Goal: Information Seeking & Learning: Learn about a topic

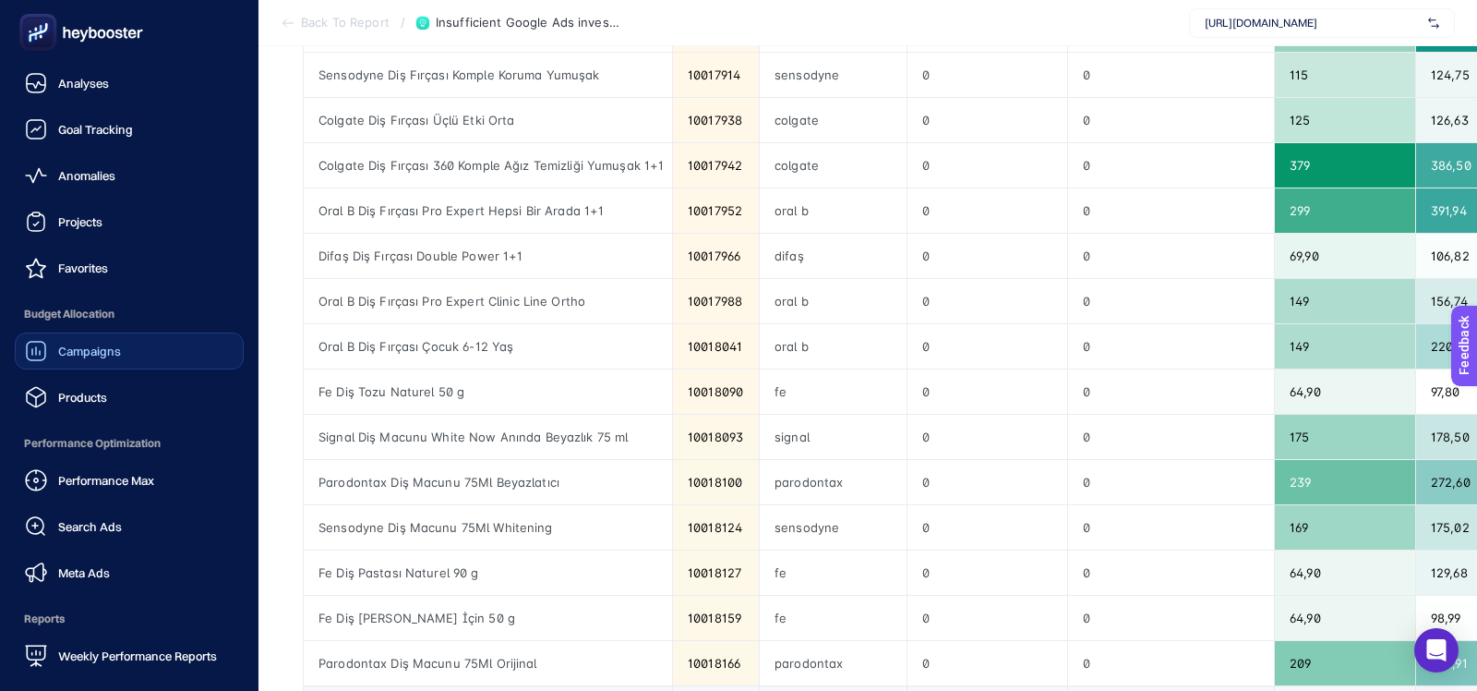
click at [70, 365] on link "Campaigns" at bounding box center [129, 350] width 229 height 37
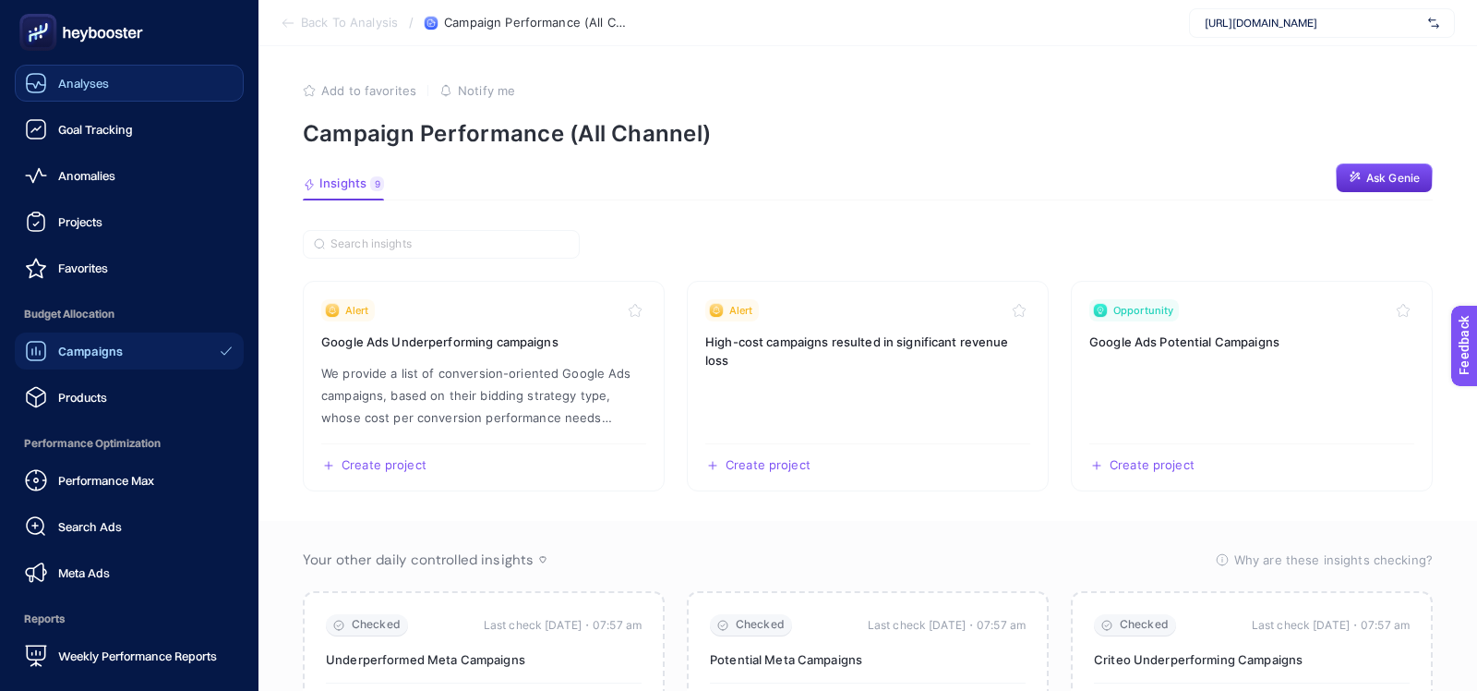
click at [68, 93] on div "Analyses" at bounding box center [67, 83] width 84 height 22
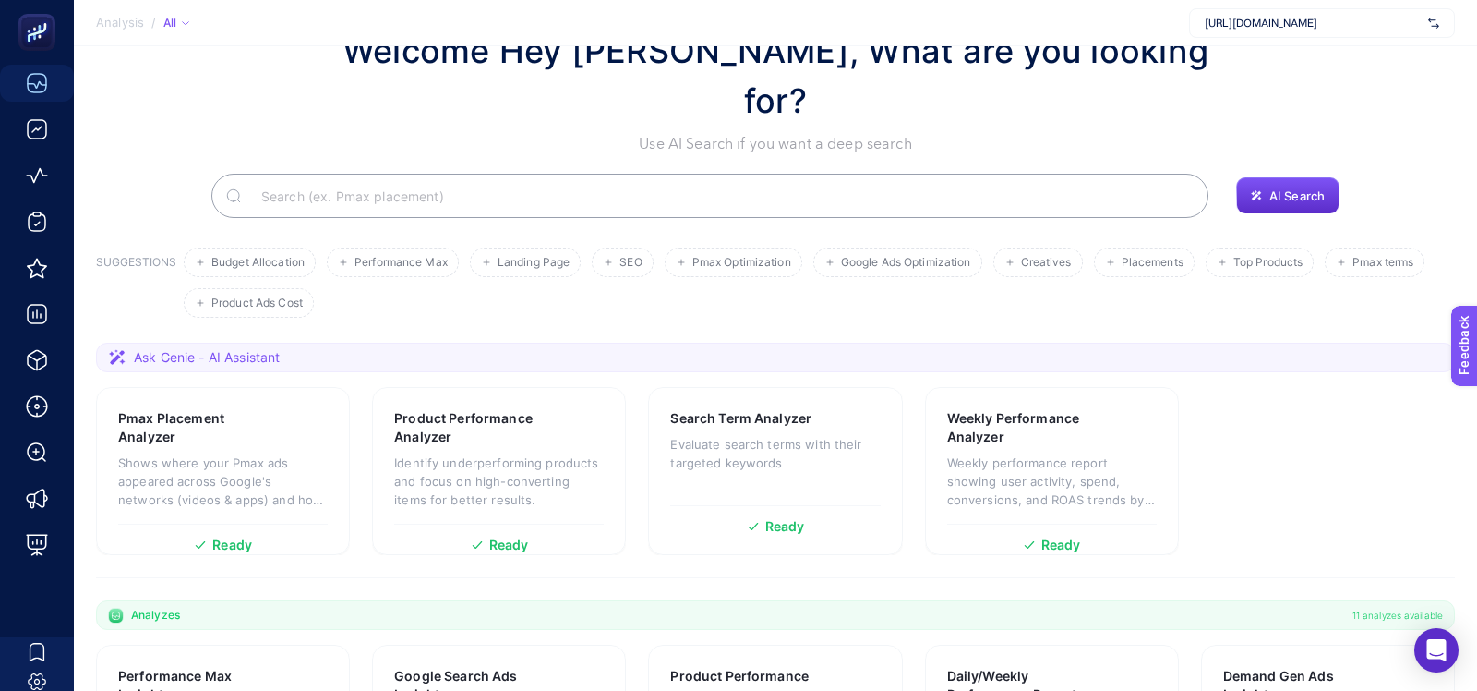
scroll to position [66, 0]
click at [851, 247] on li "Google Ads Optimization" at bounding box center [898, 262] width 169 height 30
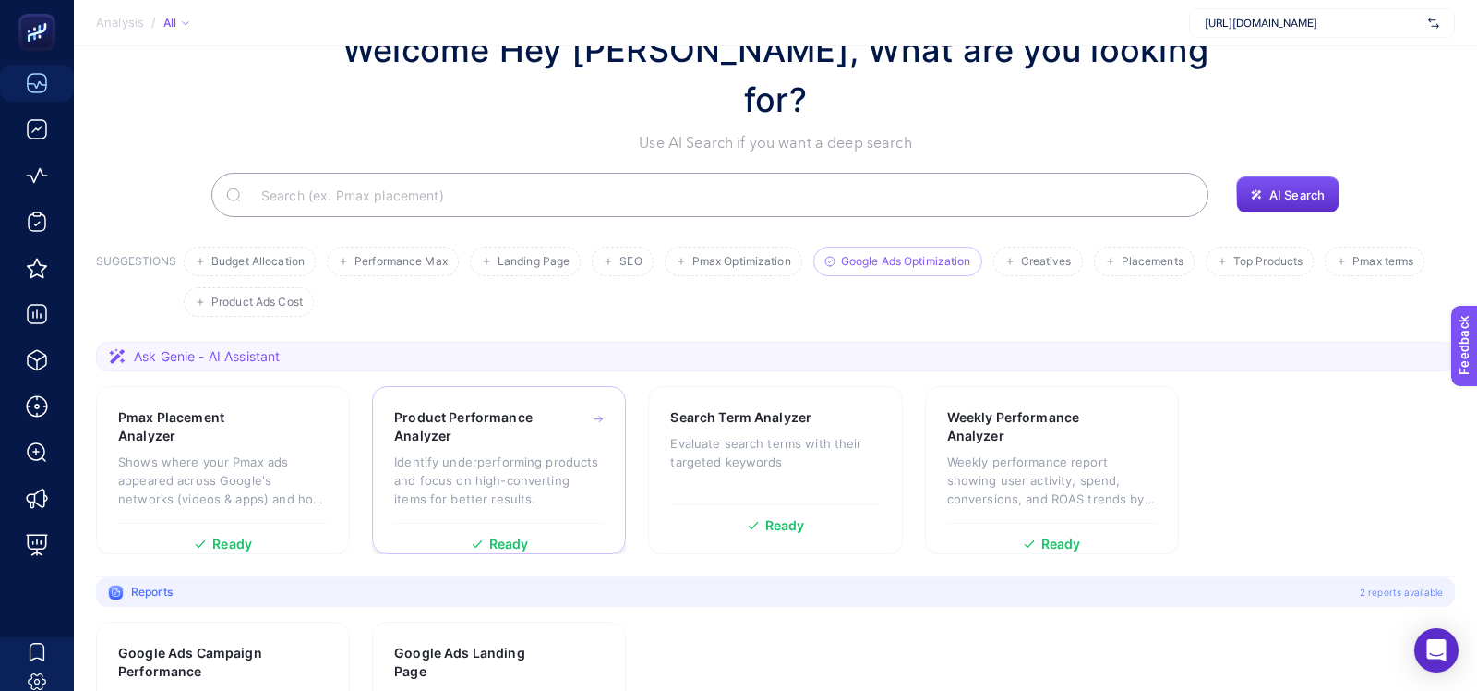
scroll to position [136, 0]
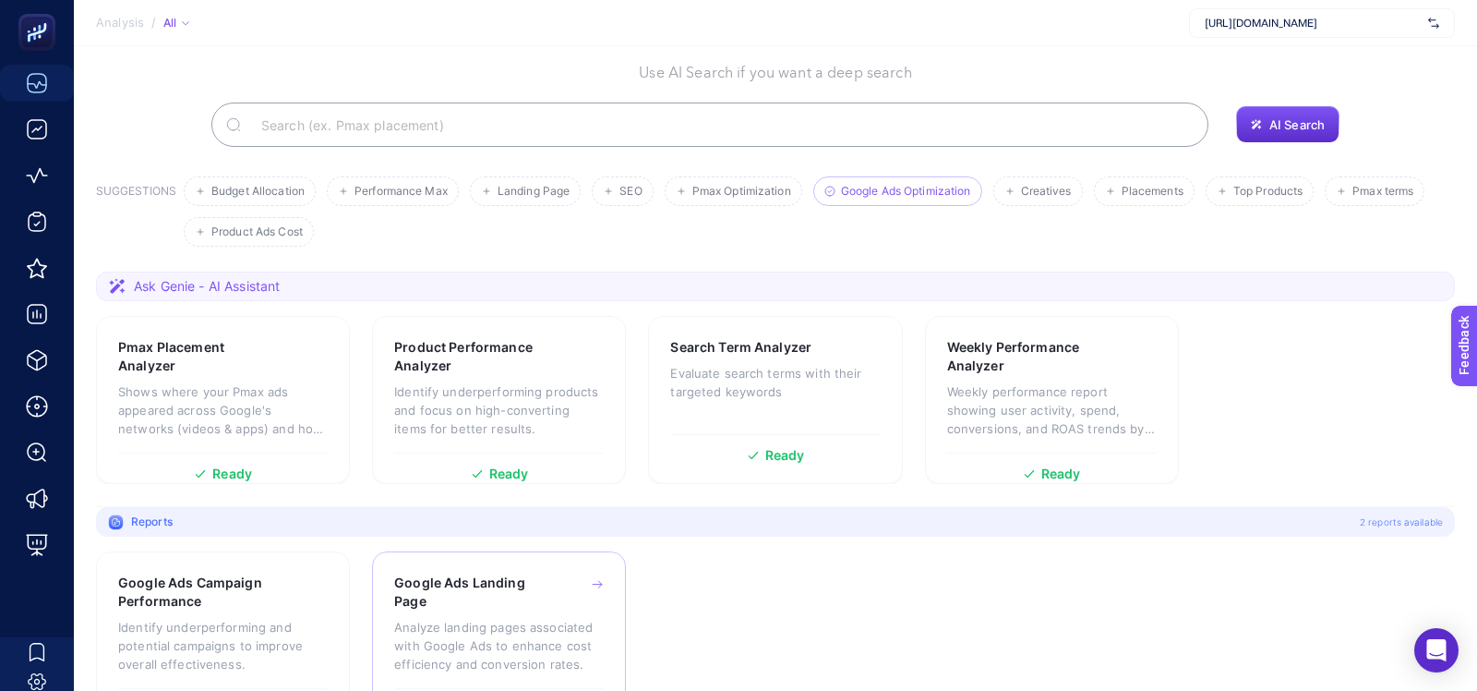
click at [483, 573] on h3 "Google Ads Landing Page" at bounding box center [470, 591] width 152 height 37
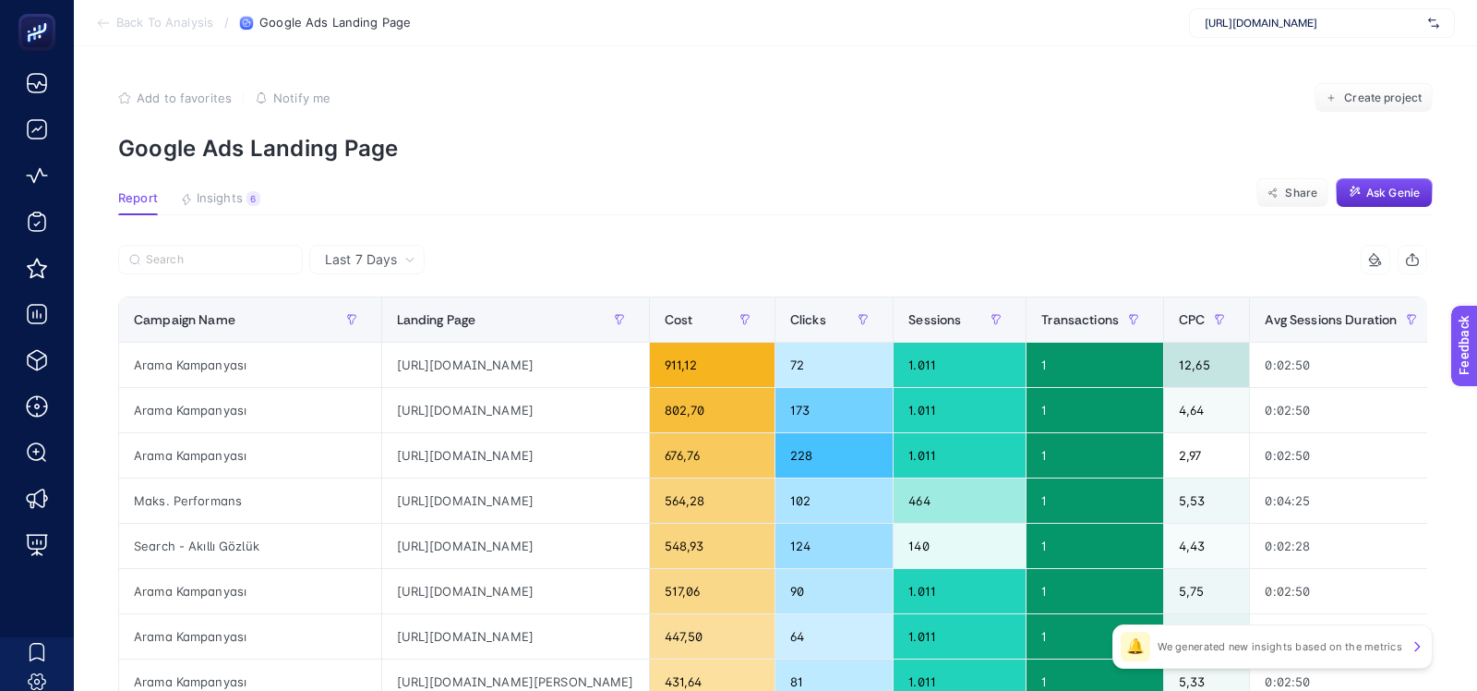
click at [99, 28] on icon at bounding box center [103, 23] width 15 height 15
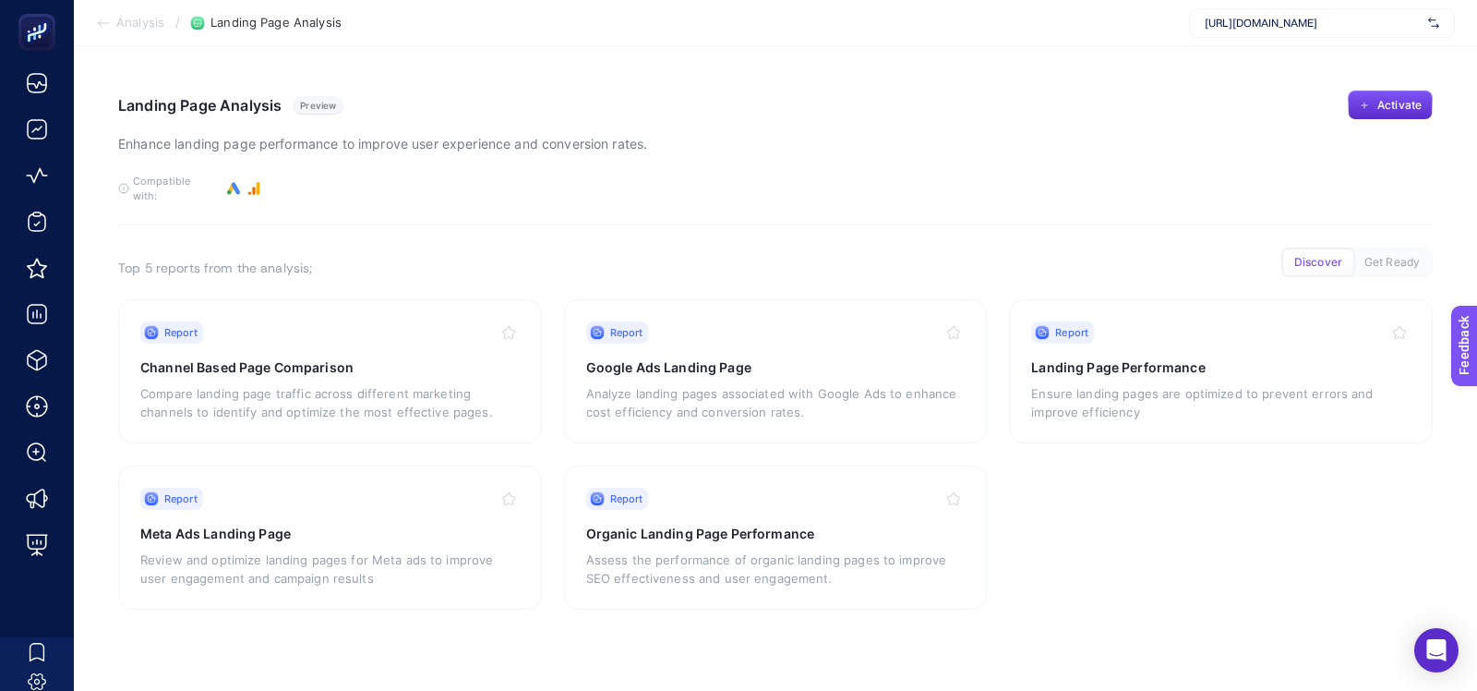
click at [1371, 17] on span "[URL][DOMAIN_NAME]" at bounding box center [1313, 23] width 216 height 15
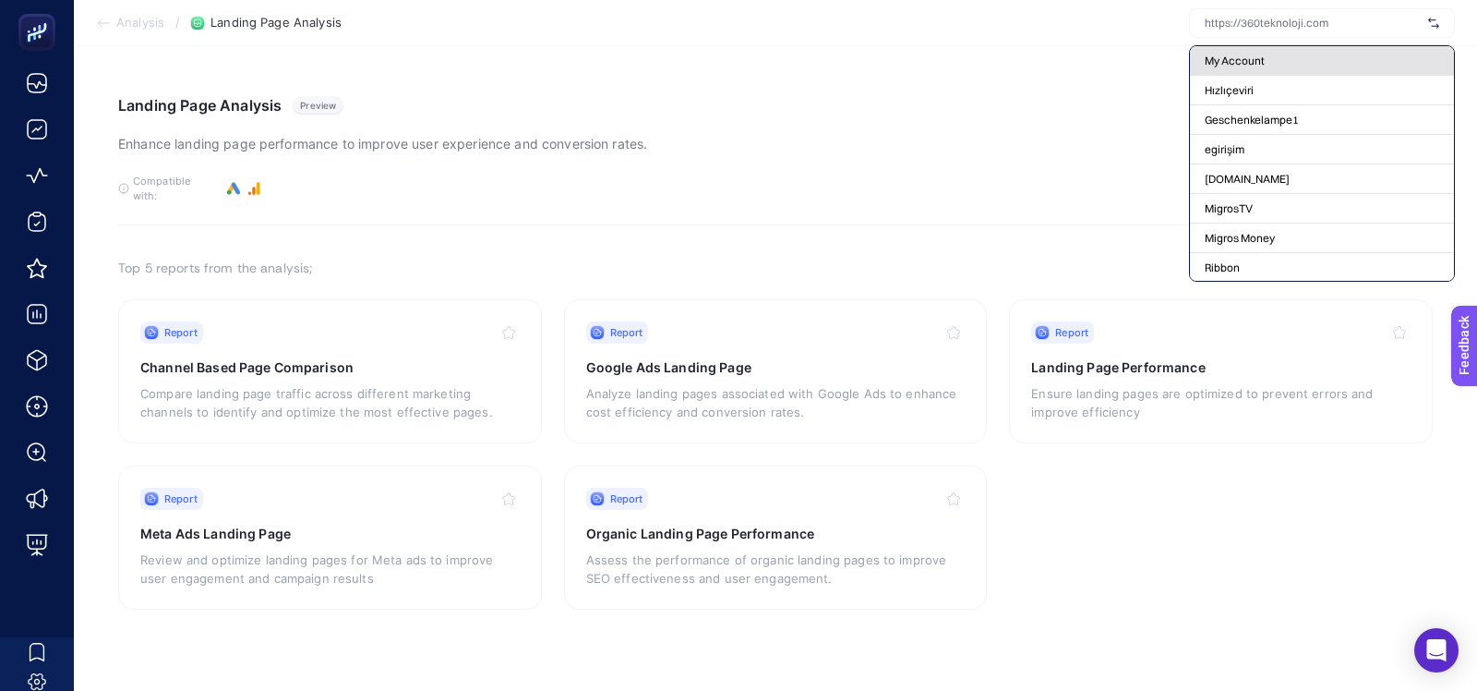
click at [1308, 54] on div "My Account" at bounding box center [1322, 61] width 264 height 30
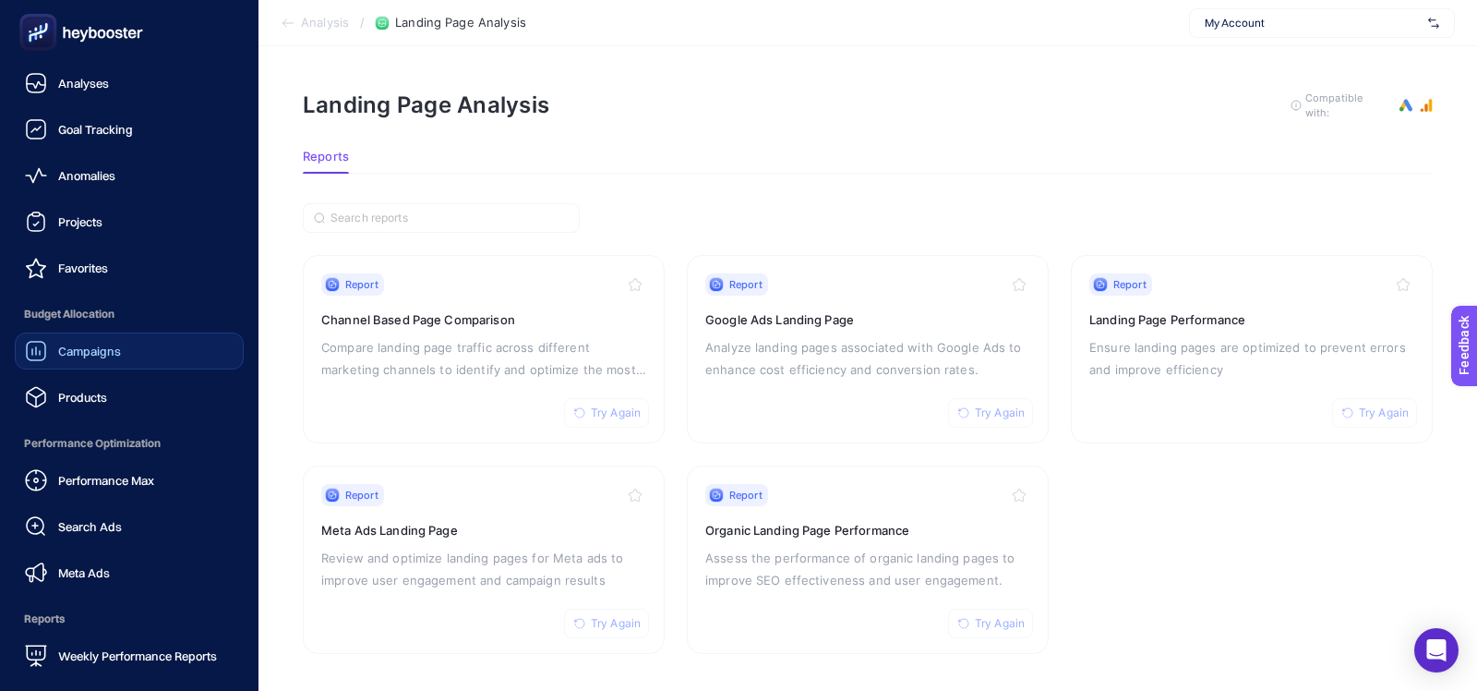
click at [51, 344] on div "Campaigns" at bounding box center [73, 351] width 96 height 22
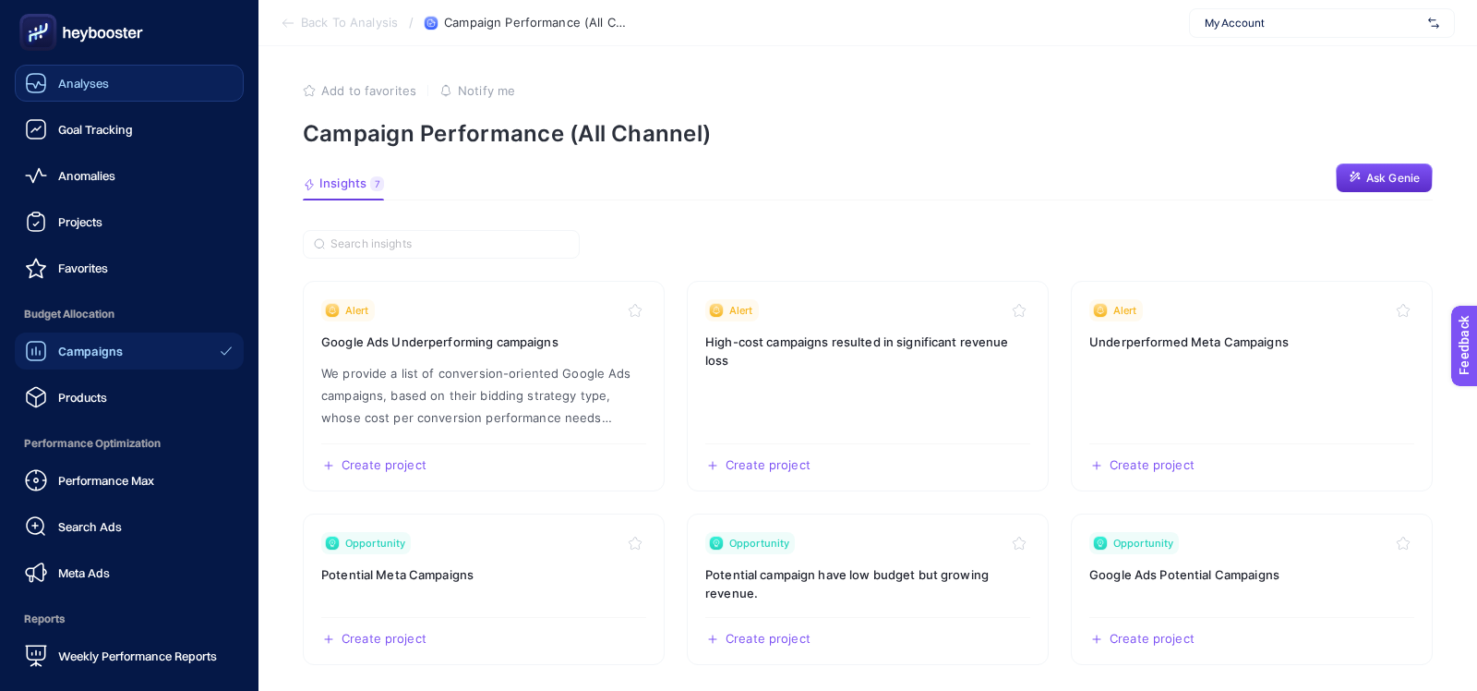
click at [143, 90] on link "Analyses" at bounding box center [129, 83] width 229 height 37
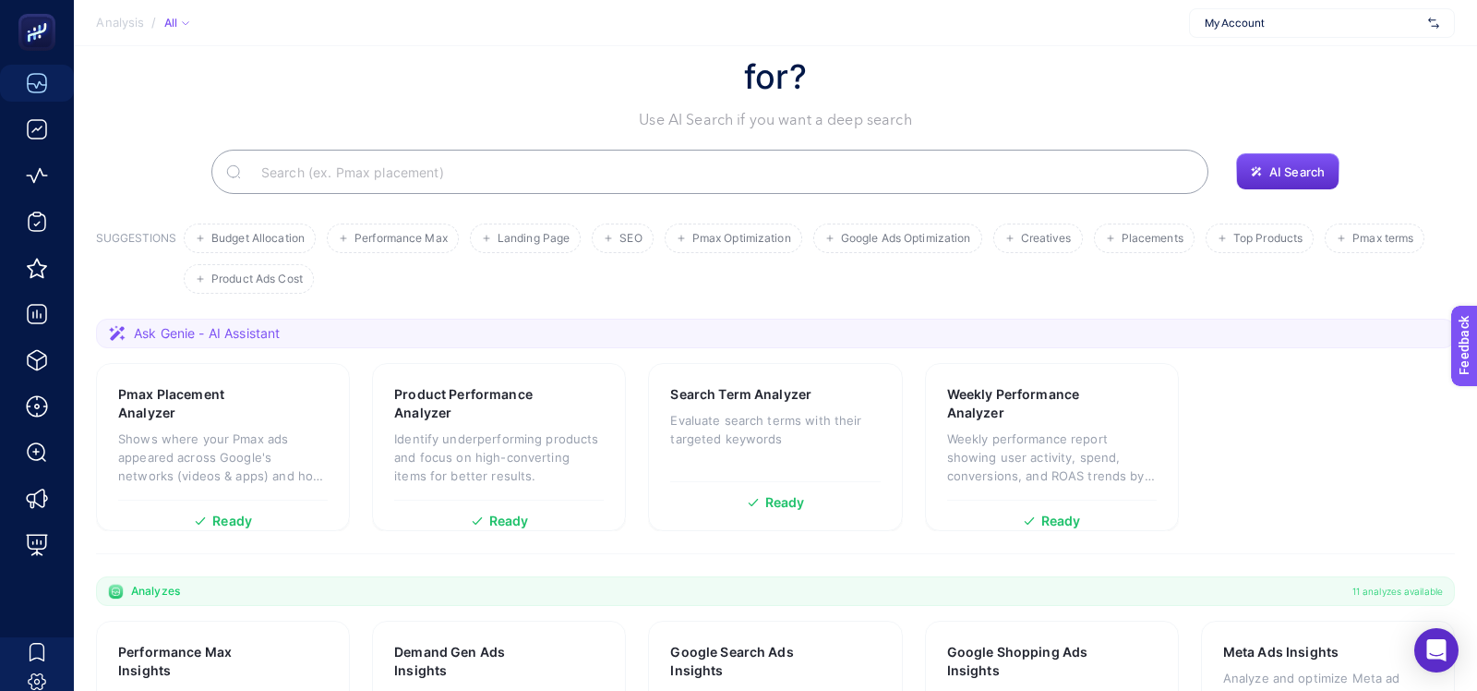
scroll to position [93, 0]
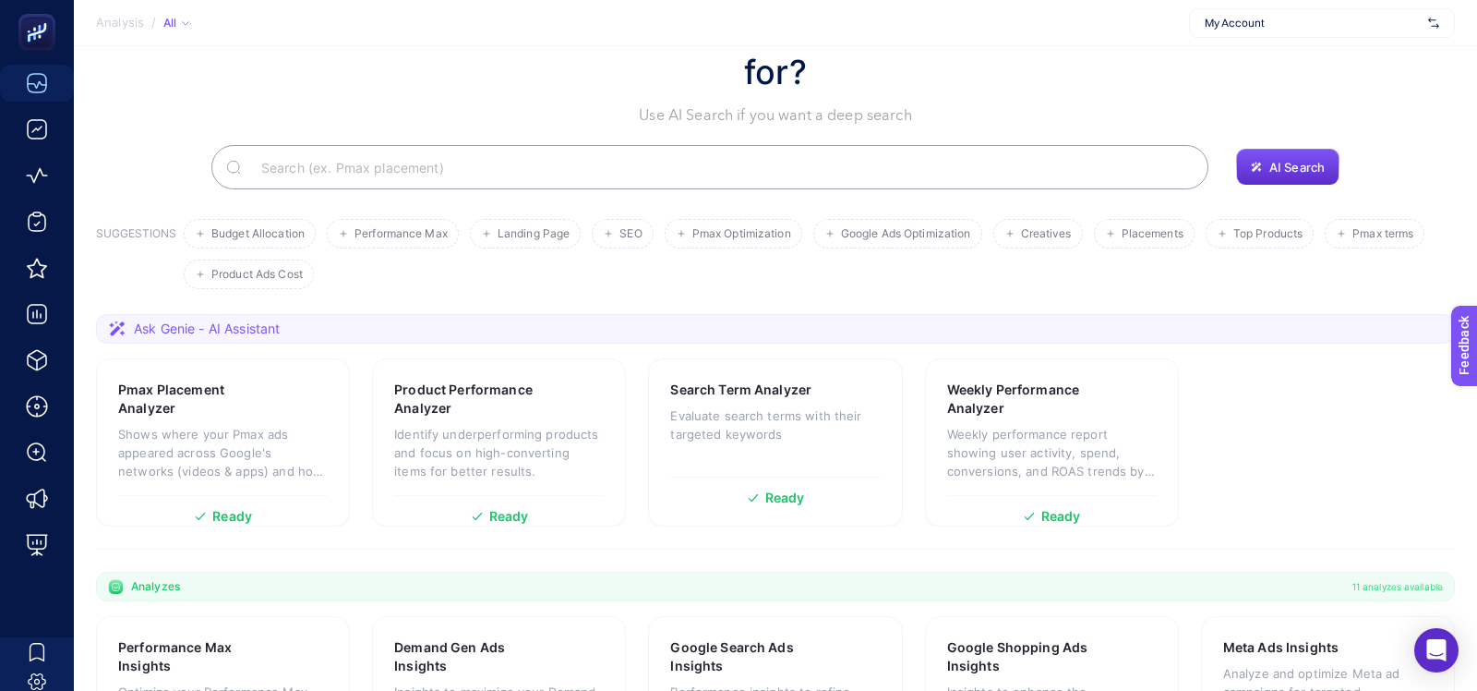
click at [460, 141] on input "Search" at bounding box center [720, 167] width 947 height 52
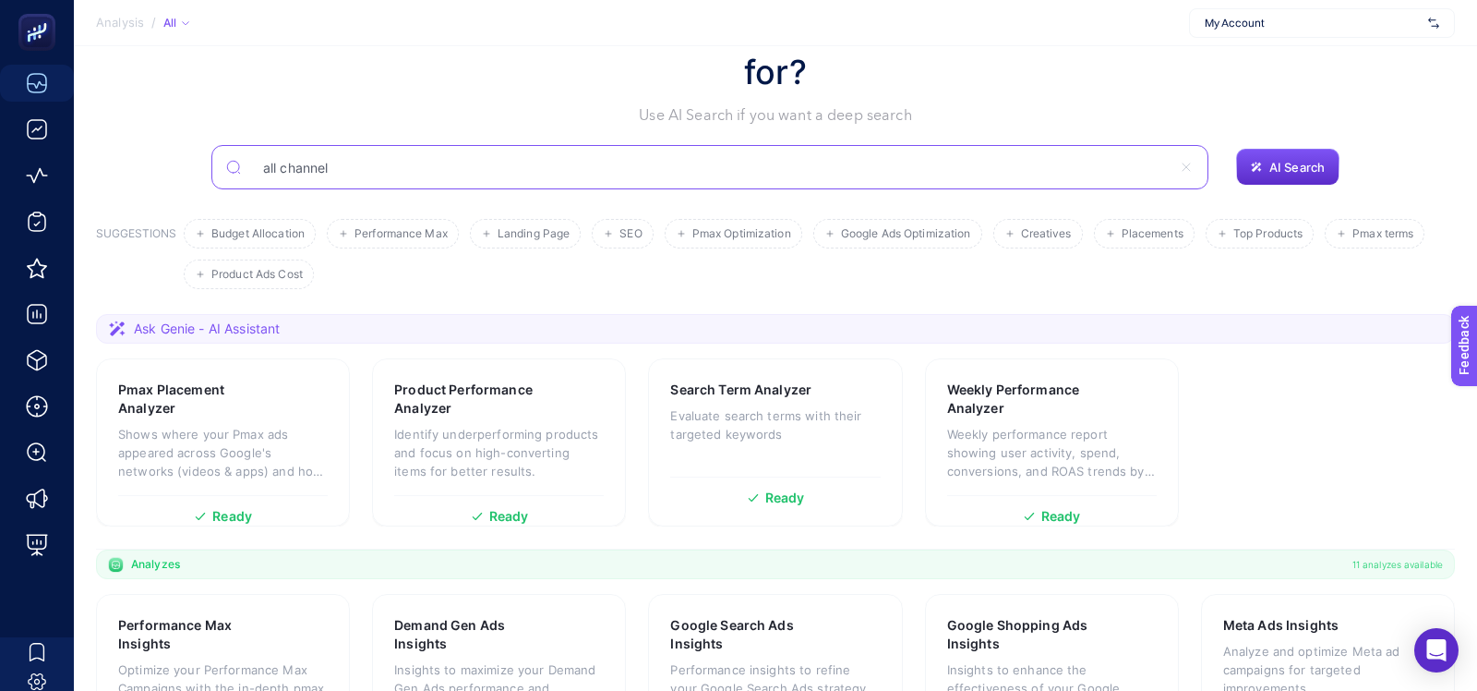
type input "all channel"
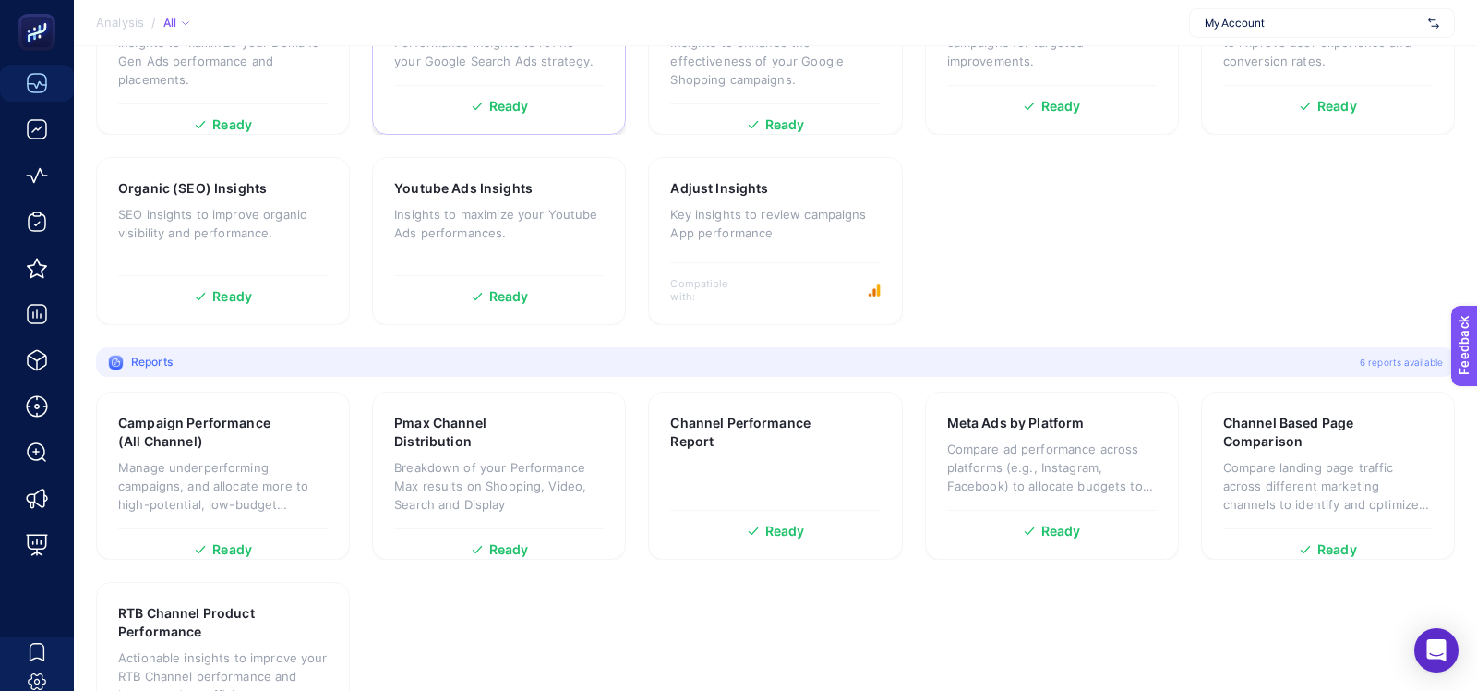
scroll to position [476, 0]
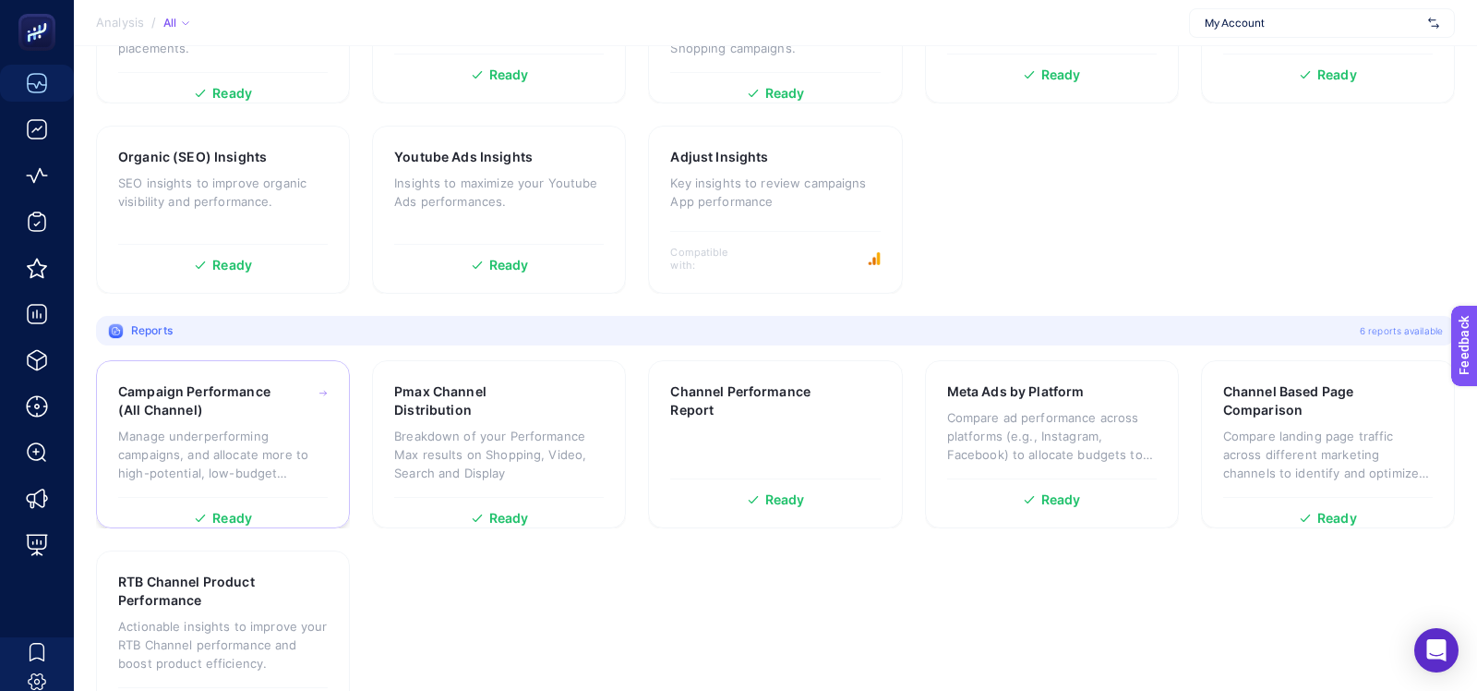
click at [174, 427] on p "Manage underperforming campaigns, and allocate more to high-potential, low-budg…" at bounding box center [223, 454] width 210 height 55
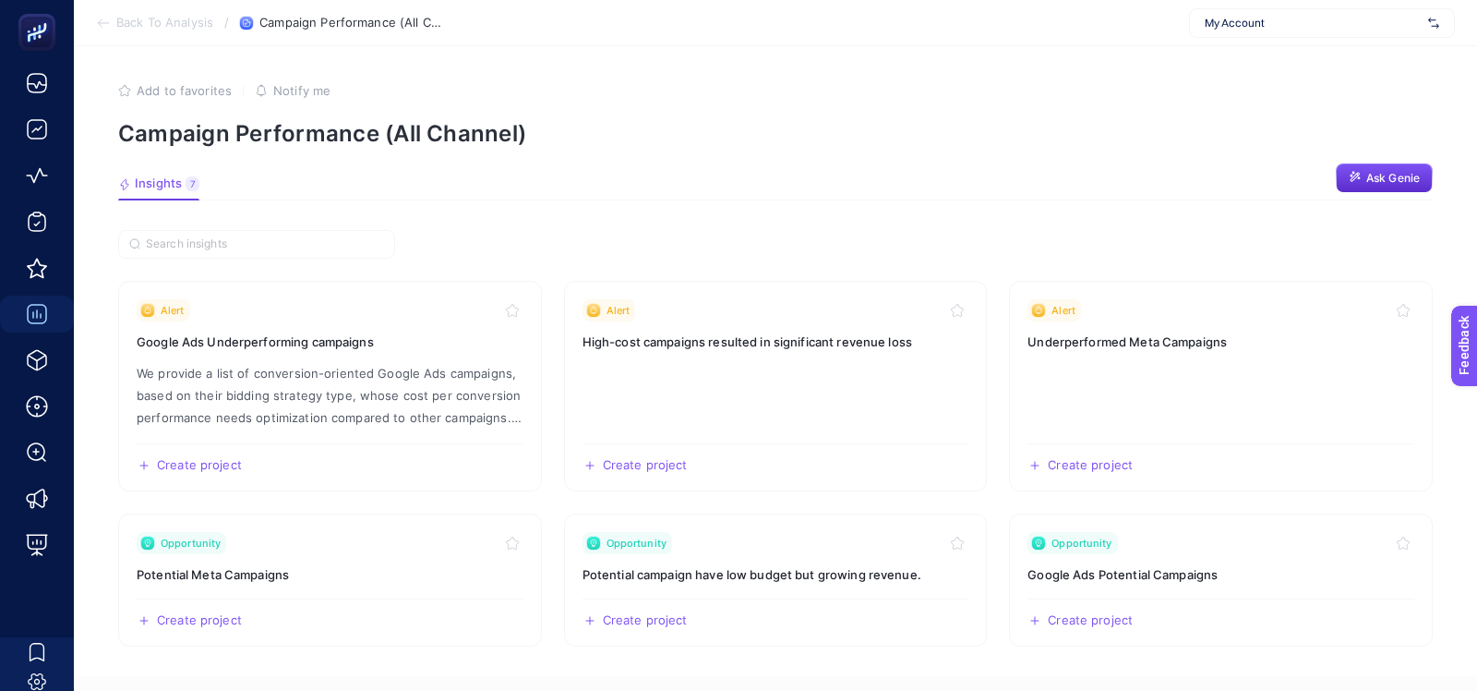
click at [99, 18] on icon at bounding box center [103, 23] width 15 height 15
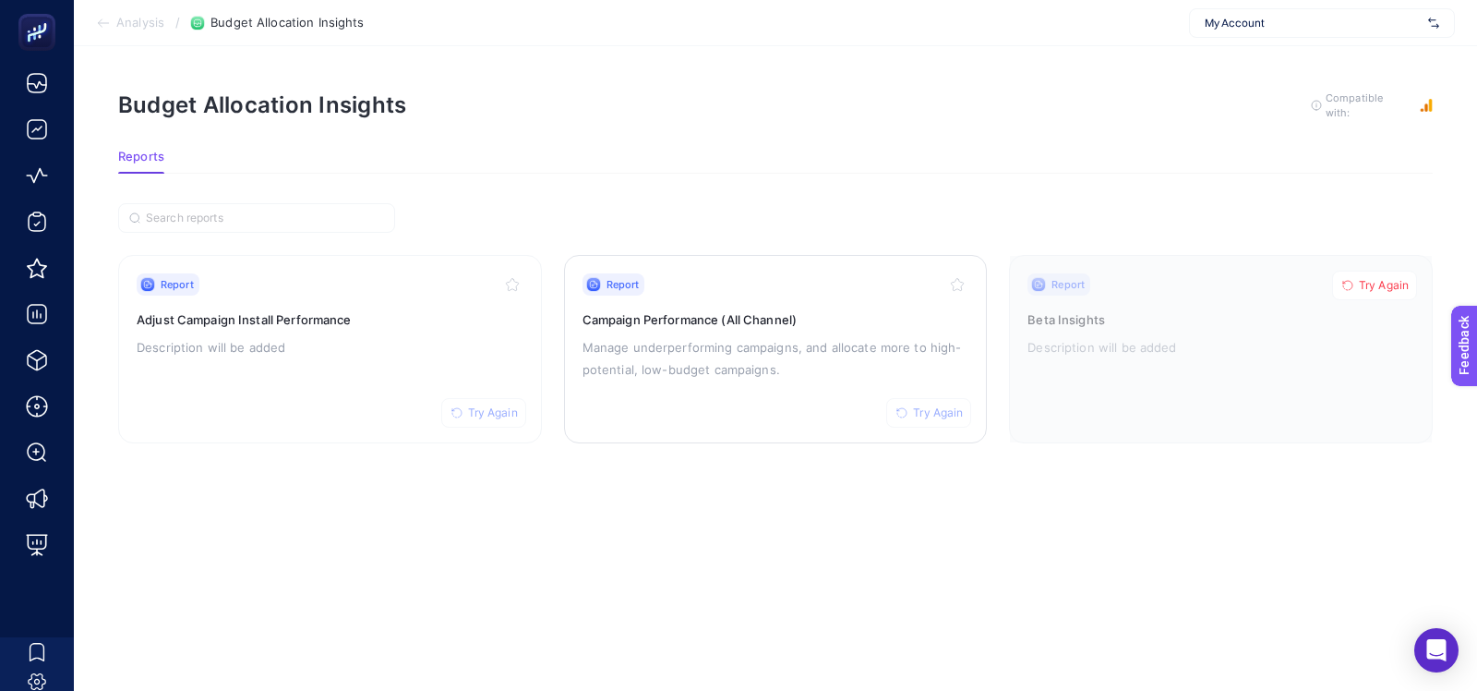
click at [935, 416] on span "Try Again" at bounding box center [938, 412] width 50 height 15
click at [663, 110] on div "Budget Allocation Insights To get quality results from this analysis, we recomm…" at bounding box center [775, 105] width 1315 height 30
click at [634, 313] on h3 "Campaign Performance (All Channel)" at bounding box center [776, 319] width 387 height 18
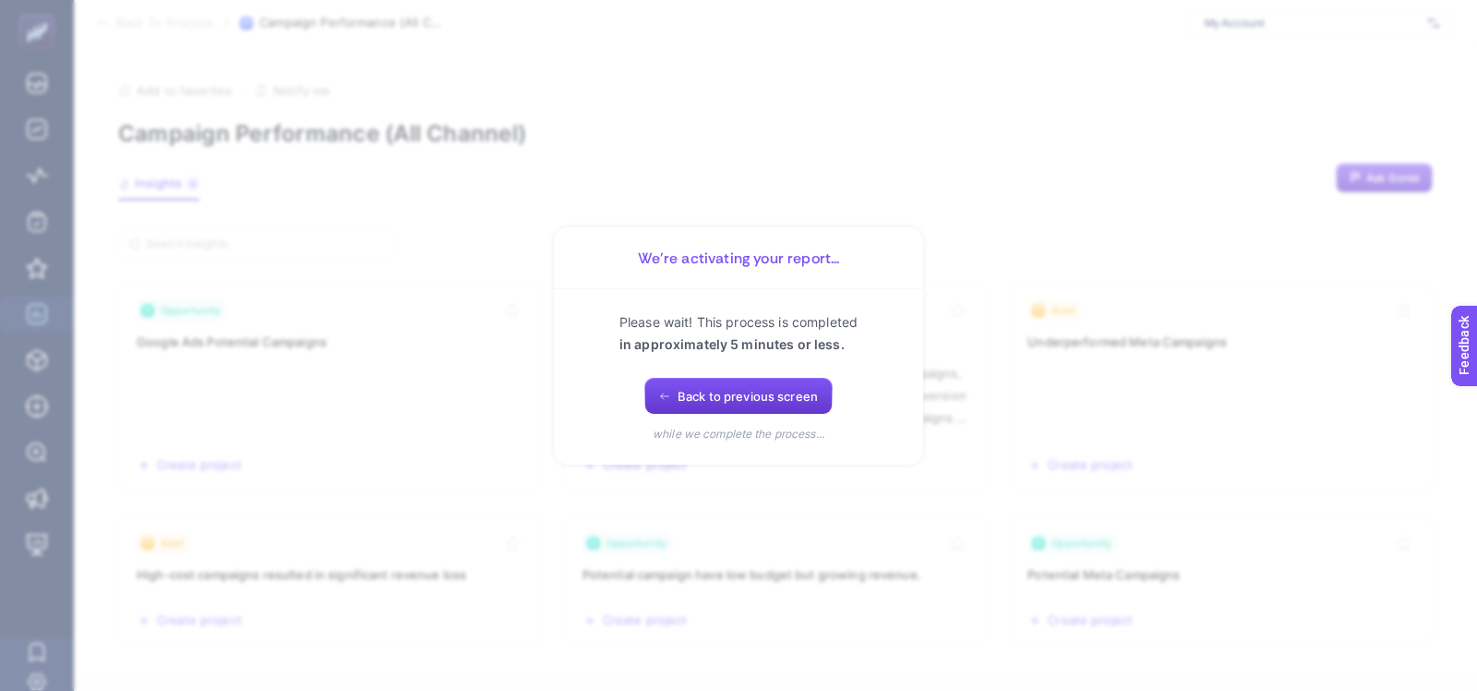
click at [676, 388] on button "Back to previous screen" at bounding box center [739, 396] width 188 height 37
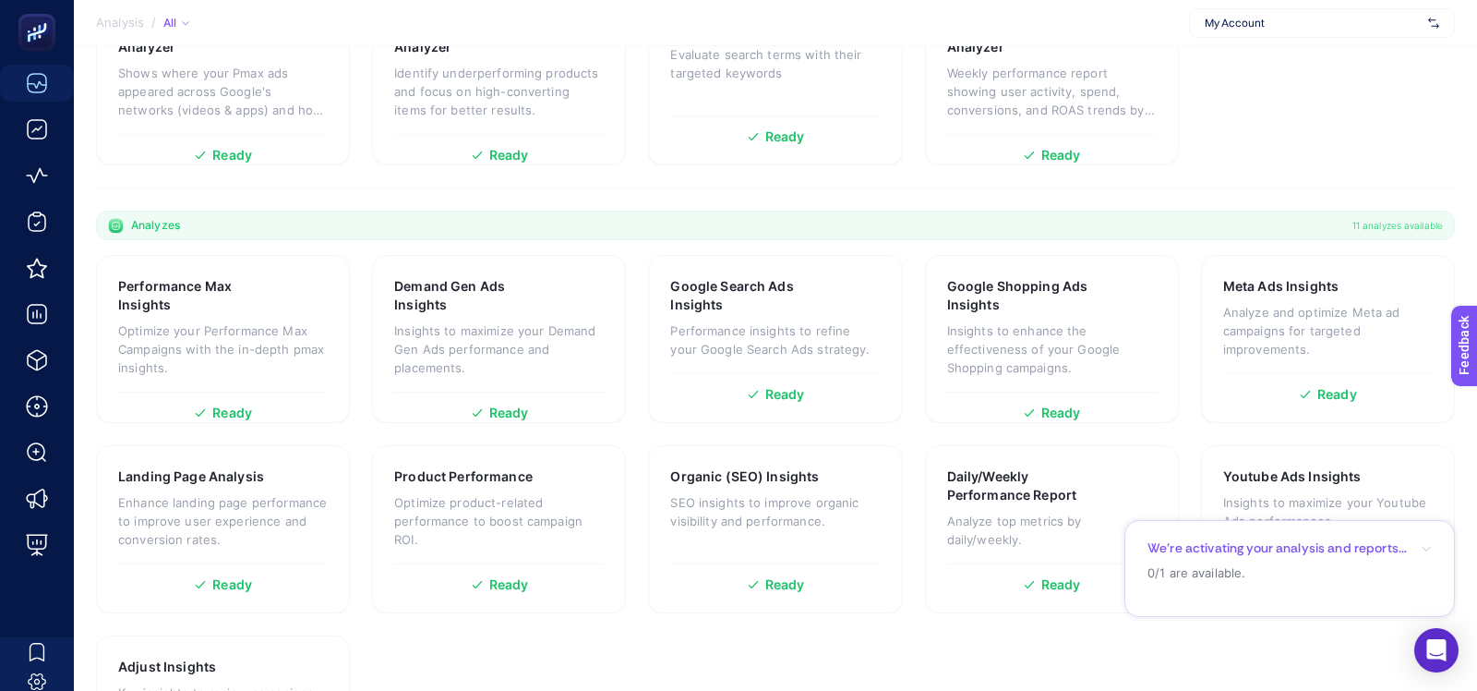
scroll to position [476, 0]
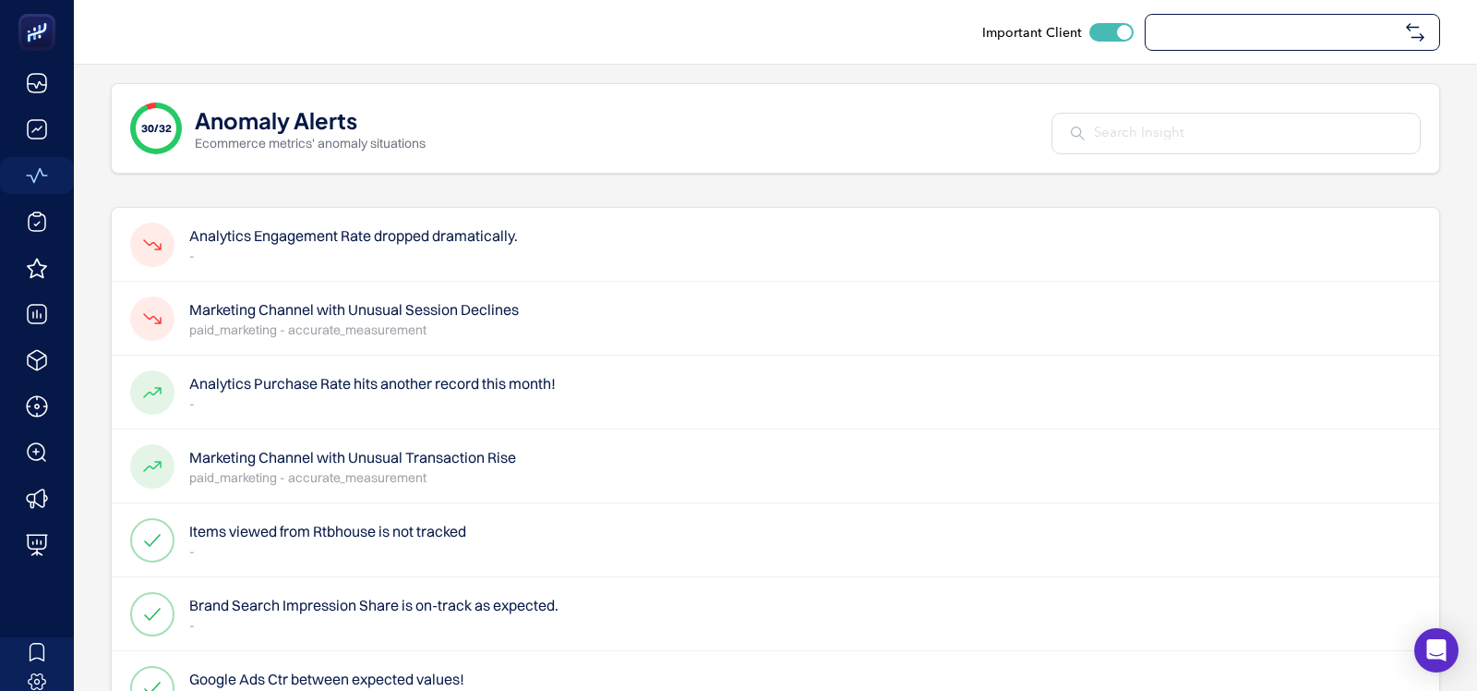
checkbox input "true"
